Goal: Task Accomplishment & Management: Complete application form

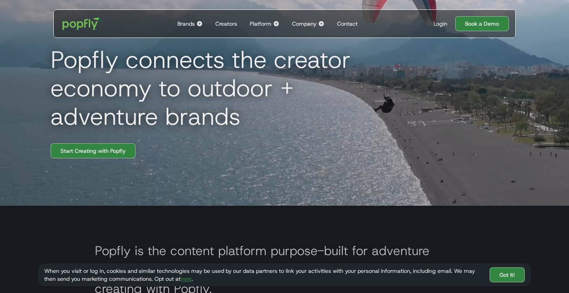
scroll to position [81, 0]
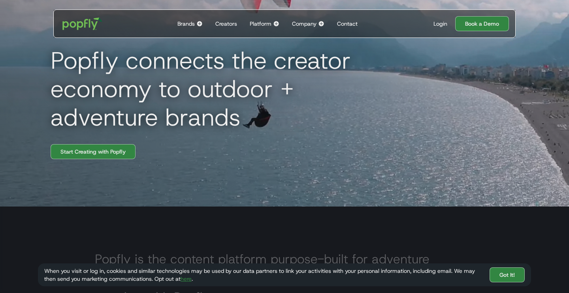
click at [92, 164] on div "Popfly connects the creator economy to outdoor + adventure brands Start Creatin…" at bounding box center [285, 59] width 506 height 293
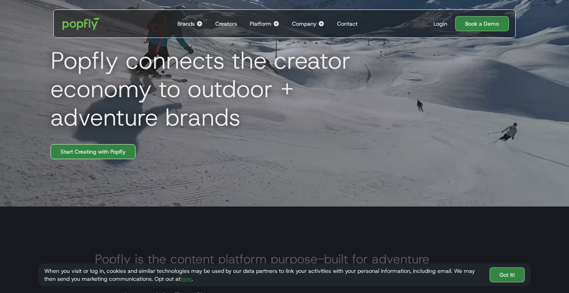
click at [91, 159] on link "Start Creating with Popfly" at bounding box center [93, 151] width 85 height 15
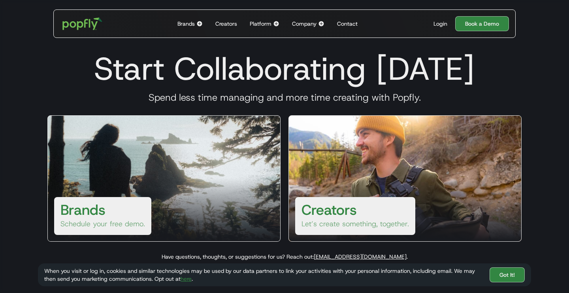
click at [359, 221] on p "Let’s create something, together." at bounding box center [356, 223] width 108 height 9
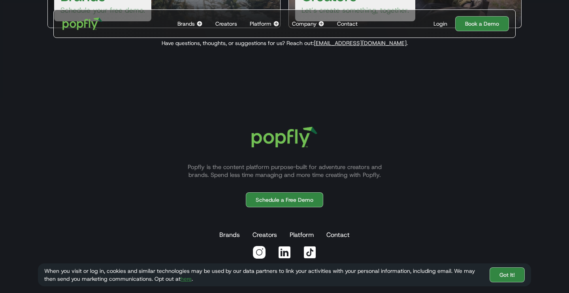
scroll to position [213, 0]
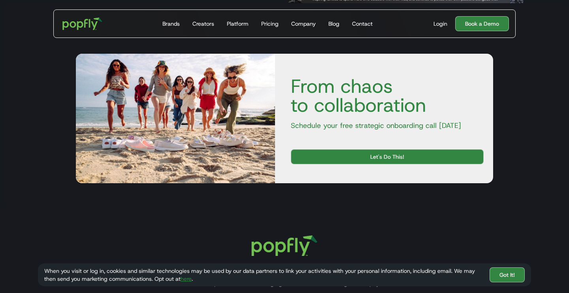
scroll to position [1095, 0]
